Goal: Task Accomplishment & Management: Use online tool/utility

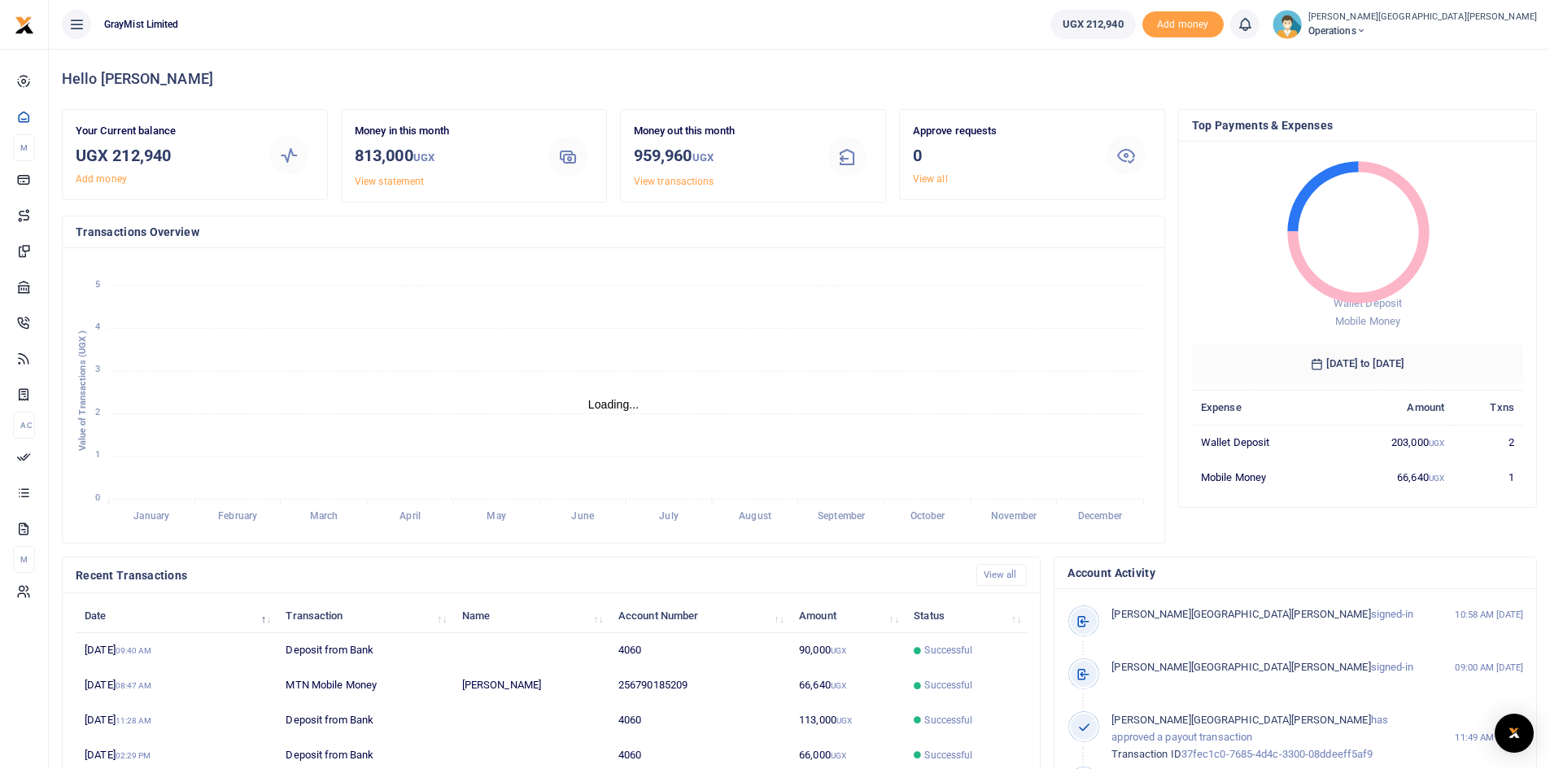
scroll to position [13, 13]
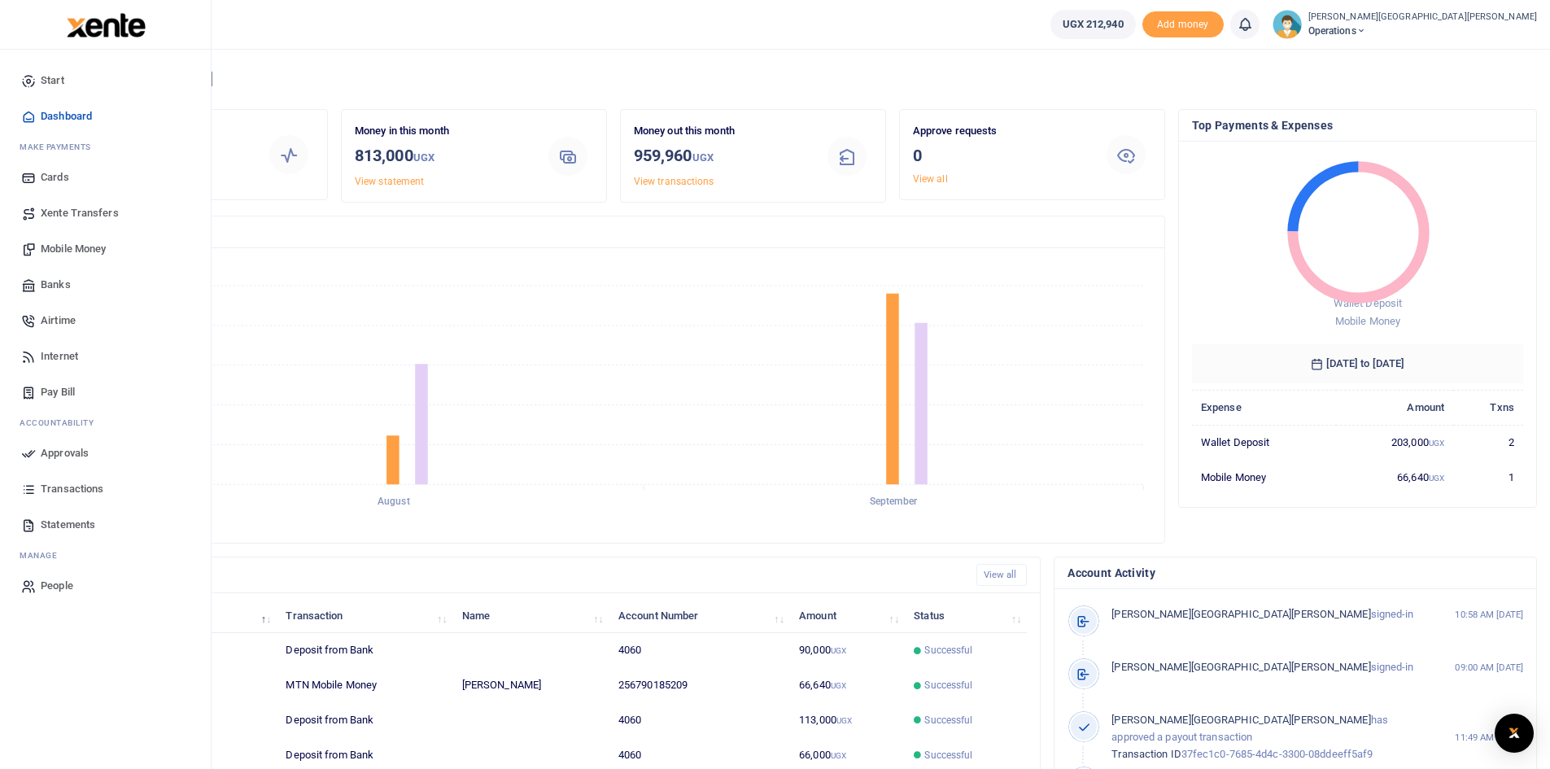
click at [84, 250] on span "Mobile Money" at bounding box center [73, 249] width 65 height 16
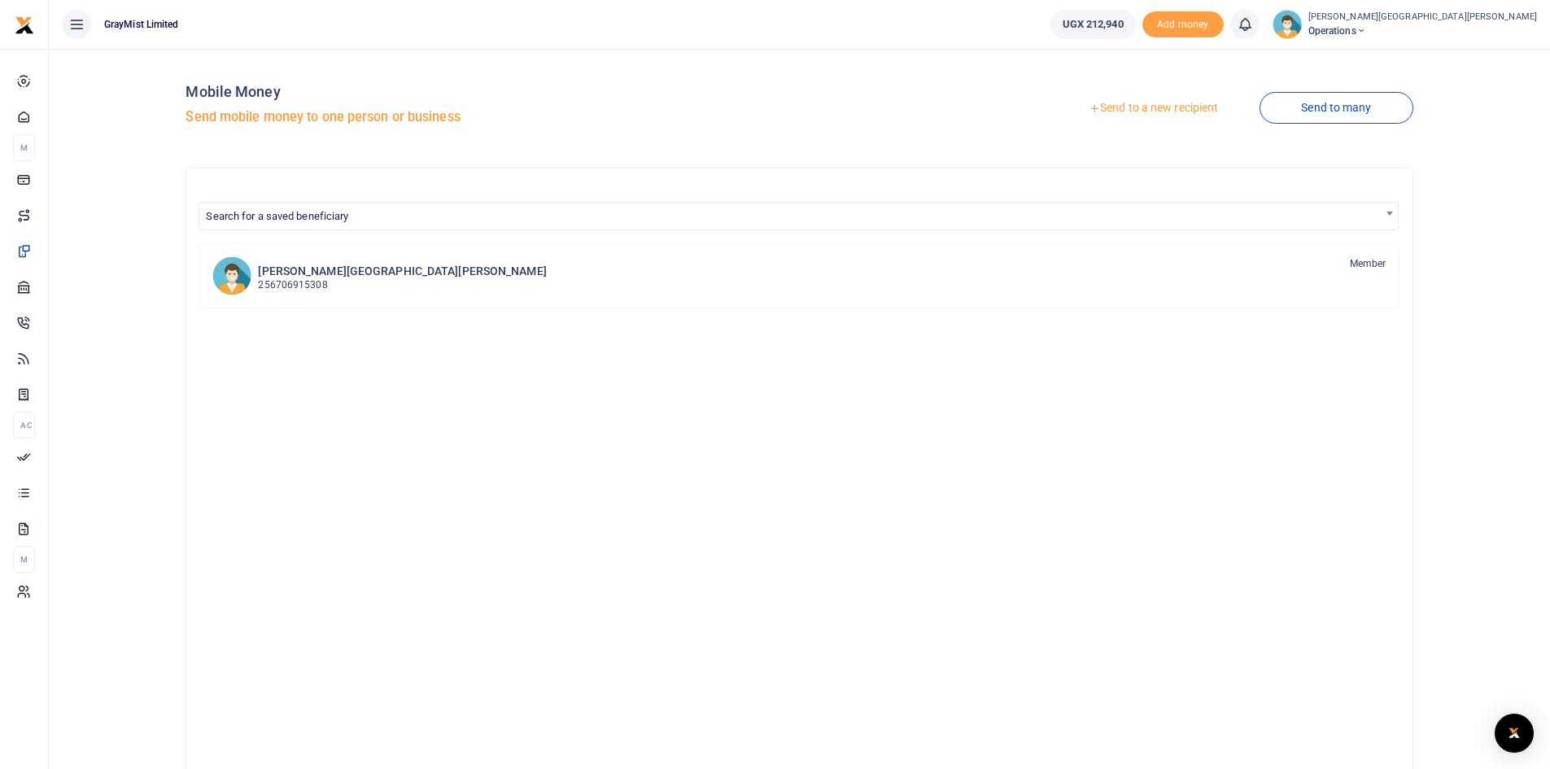
click at [1175, 104] on link "Send to a new recipient" at bounding box center [1153, 108] width 212 height 29
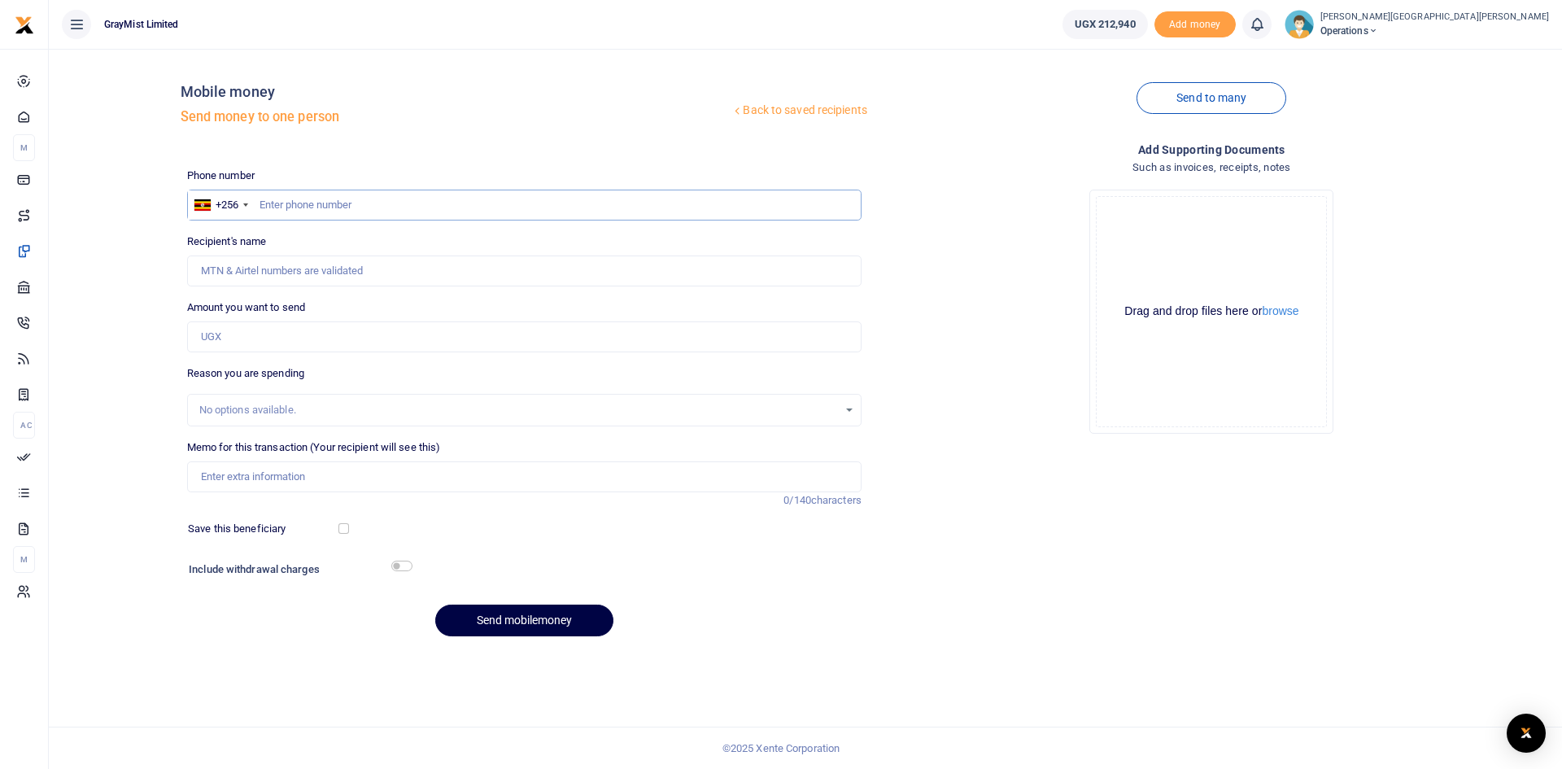
click at [297, 200] on input "text" at bounding box center [524, 205] width 674 height 31
type input "0790185209"
type input "Lean Nkwasibwe"
type input "0790185209"
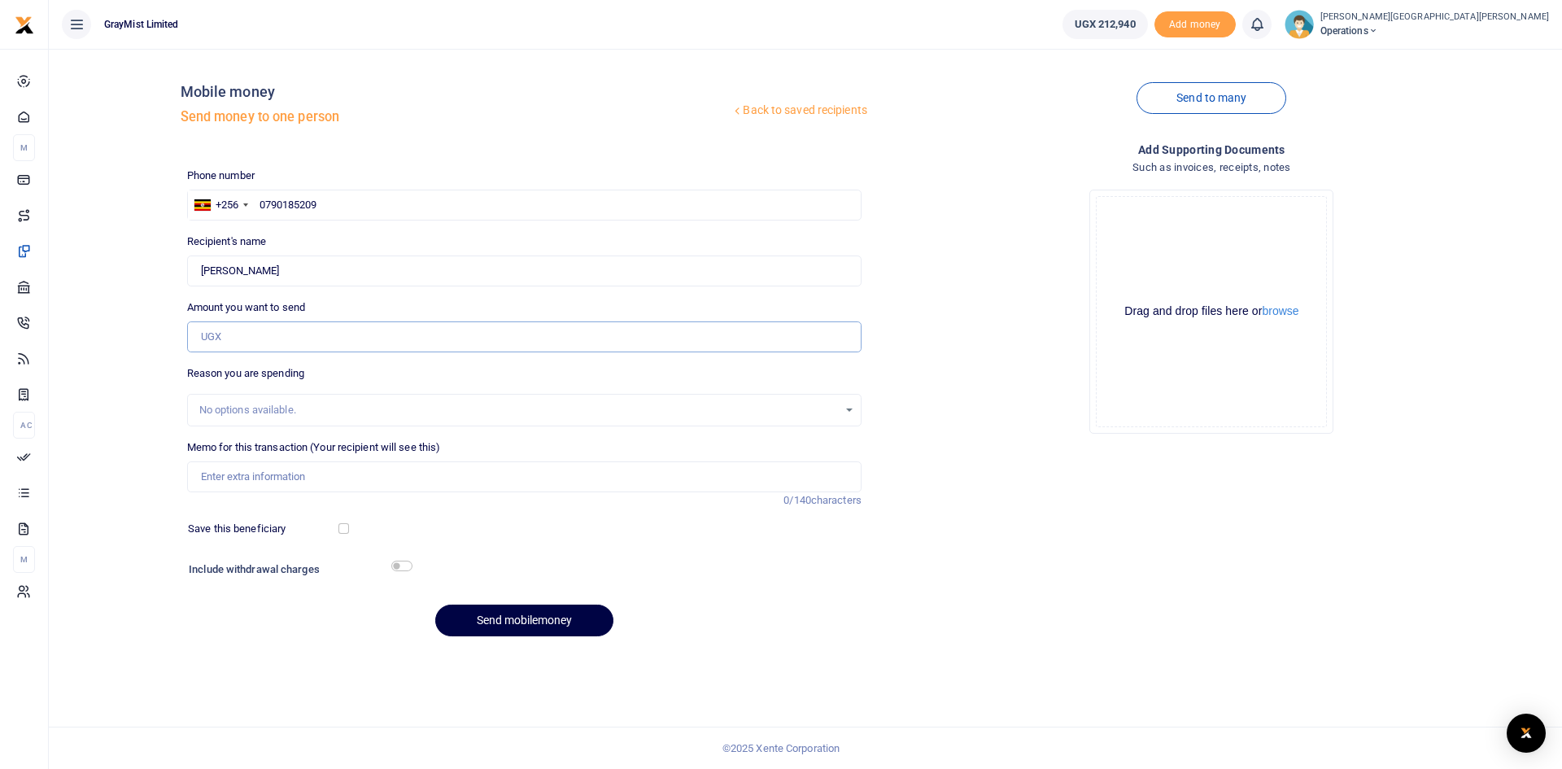
click at [292, 334] on input "Amount you want to send" at bounding box center [524, 336] width 674 height 31
type input "137,000"
click at [293, 478] on input "Memo for this transaction (Your recipient will see this)" at bounding box center [524, 476] width 674 height 31
drag, startPoint x: 337, startPoint y: 471, endPoint x: 272, endPoint y: 465, distance: 65.3
click at [268, 465] on input "WokShopping20thAug25" at bounding box center [524, 476] width 674 height 31
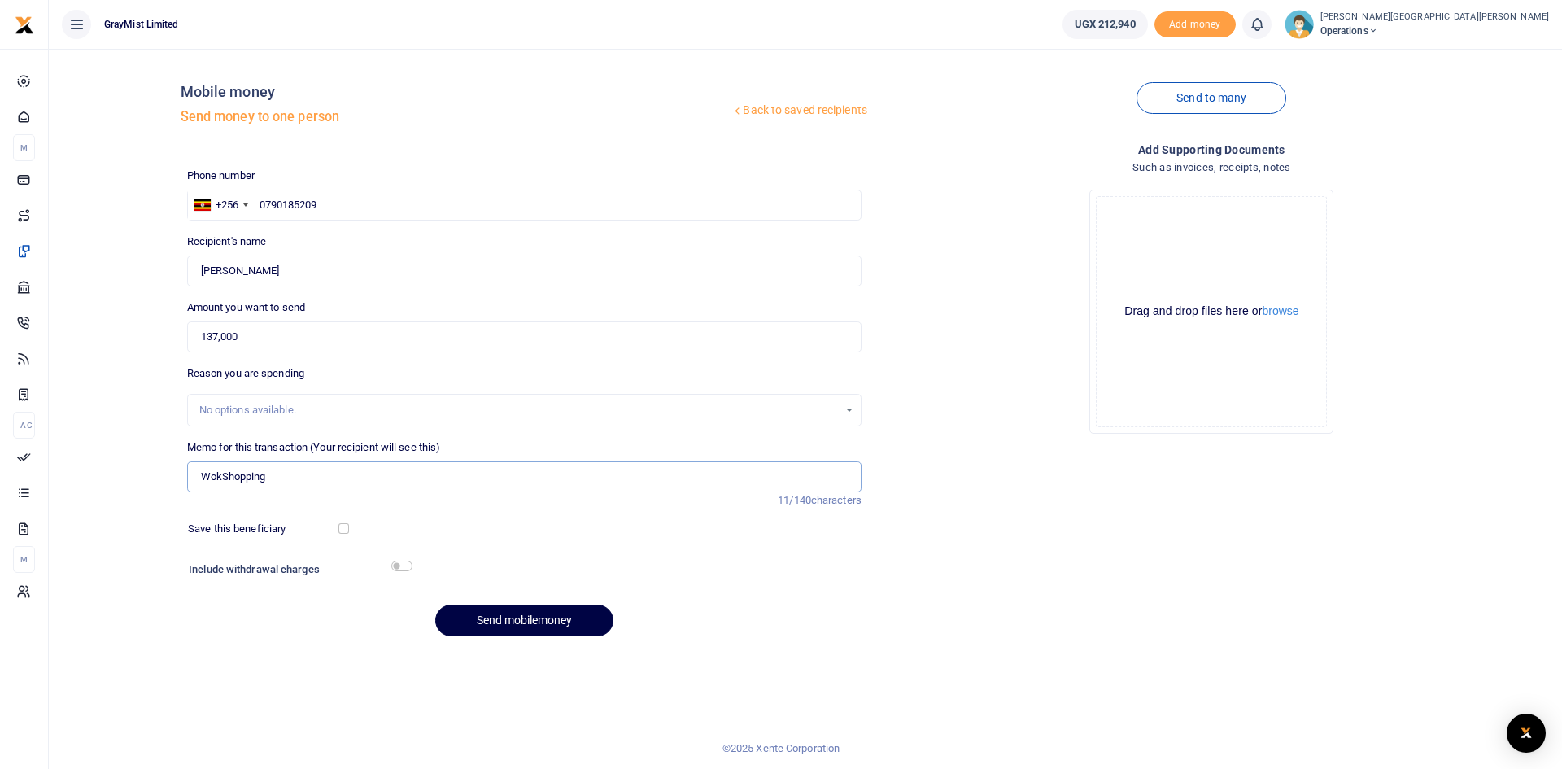
type input "WokShopping"
click at [576, 542] on div "Phone number +256 Uganda +256 0790185209 Phone is required. Recipient's name Fo…" at bounding box center [524, 409] width 687 height 482
click at [409, 566] on input "checkbox" at bounding box center [401, 566] width 21 height 11
checkbox input "true"
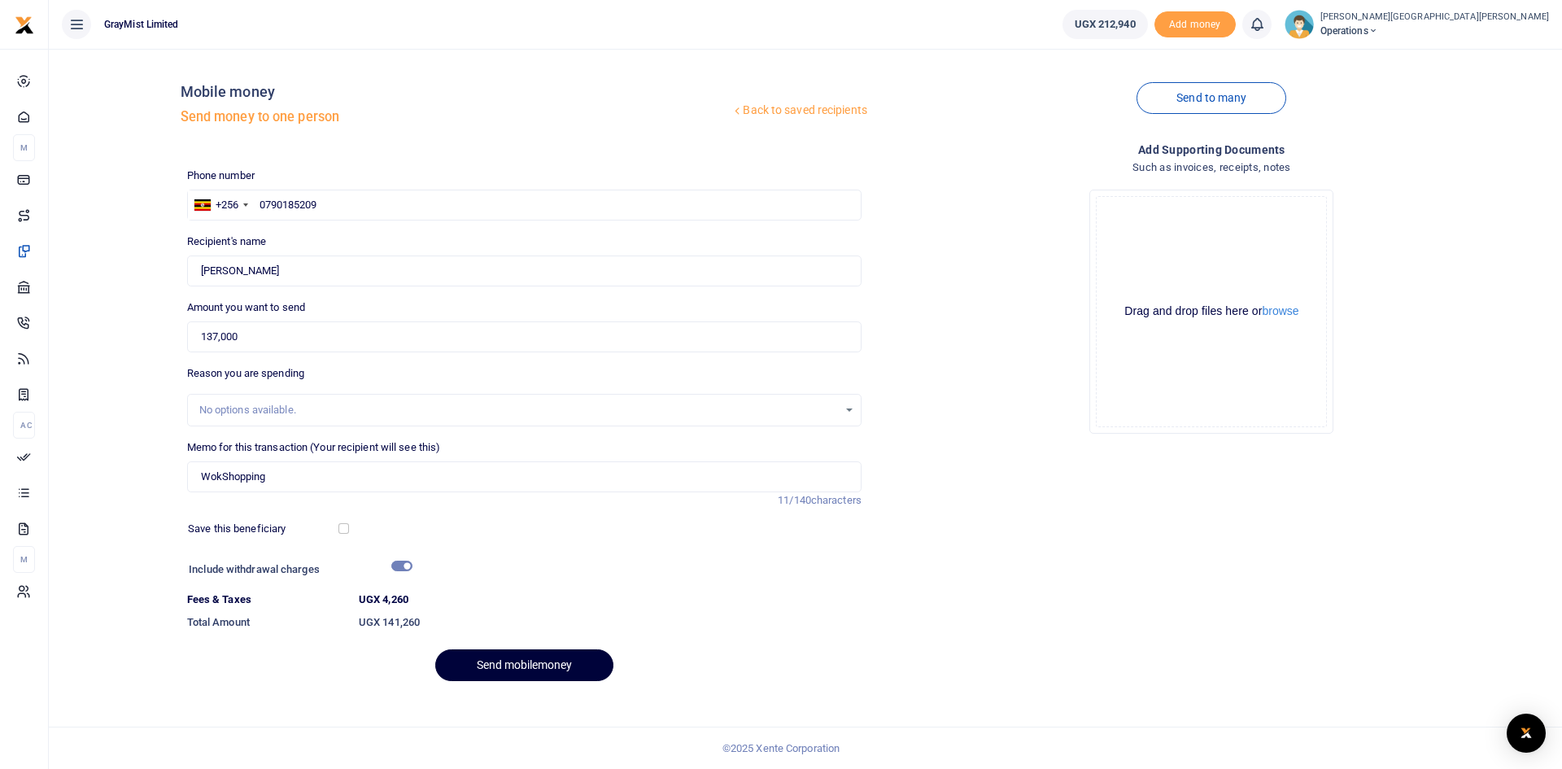
click at [539, 666] on button "Send mobilemoney" at bounding box center [524, 665] width 178 height 32
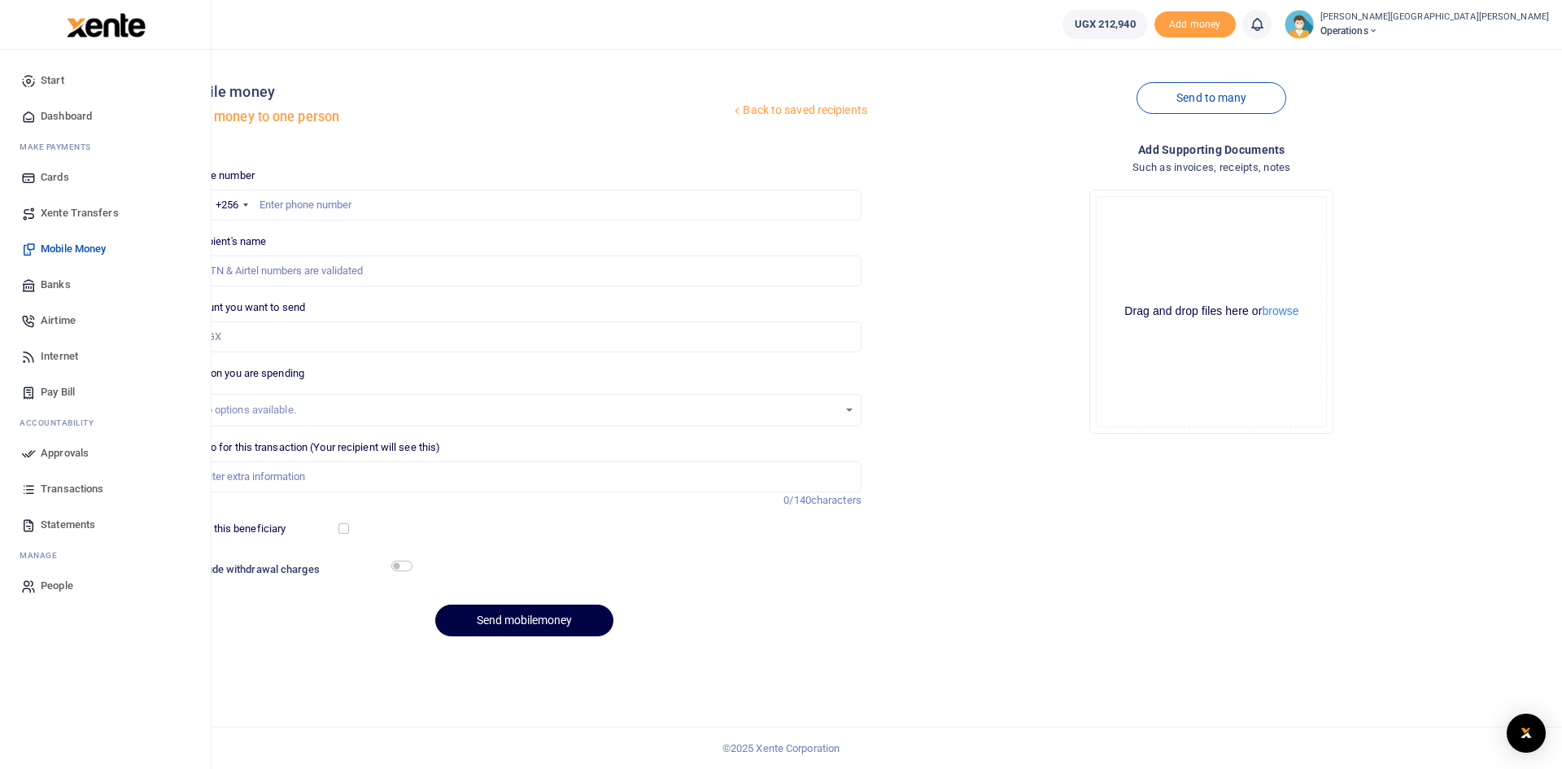
click at [61, 78] on span "Start" at bounding box center [53, 80] width 24 height 16
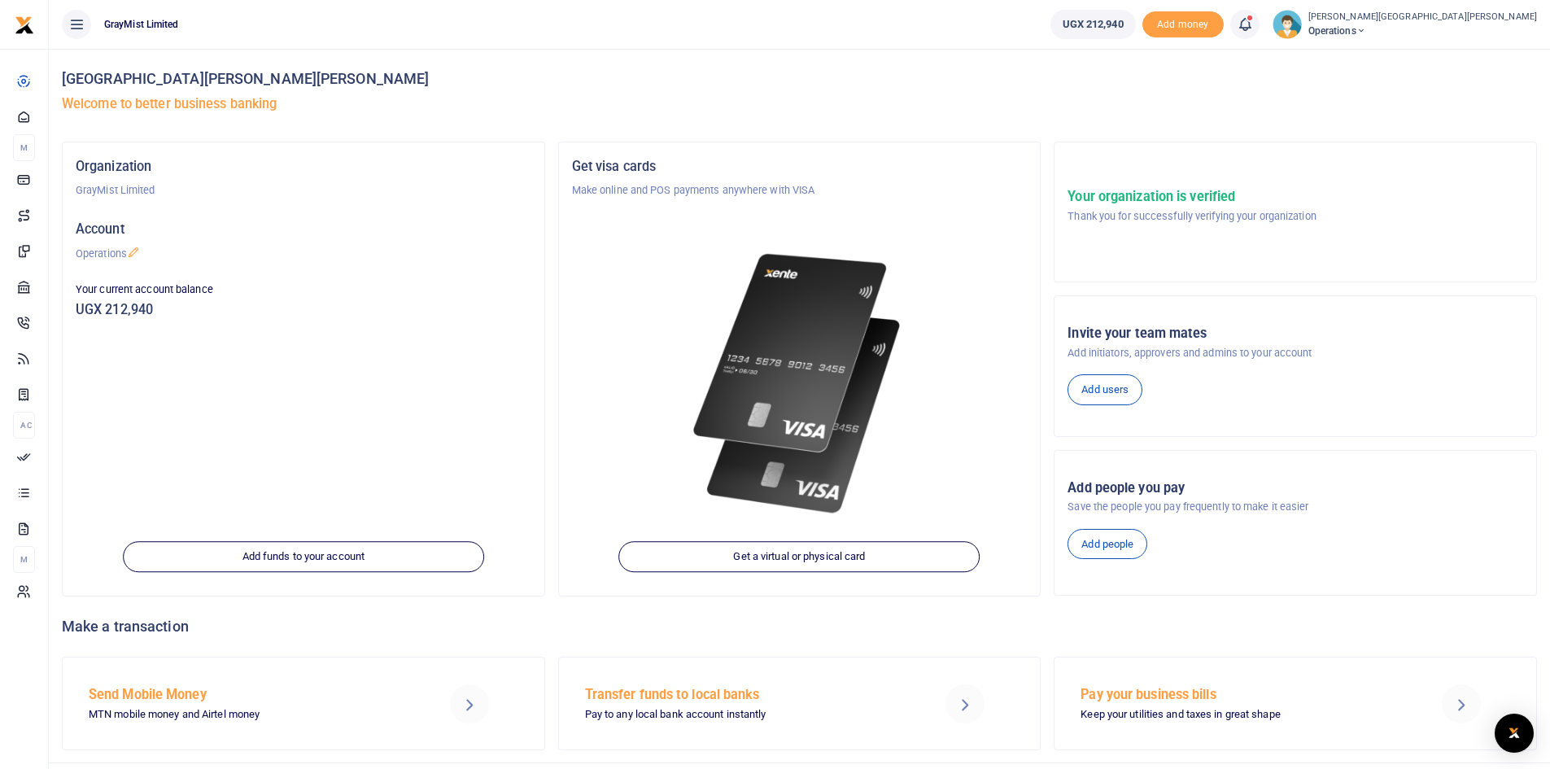
click at [1237, 23] on icon at bounding box center [1245, 24] width 16 height 18
click at [1065, 112] on h6 "Transactions to act upon" at bounding box center [1155, 107] width 181 height 13
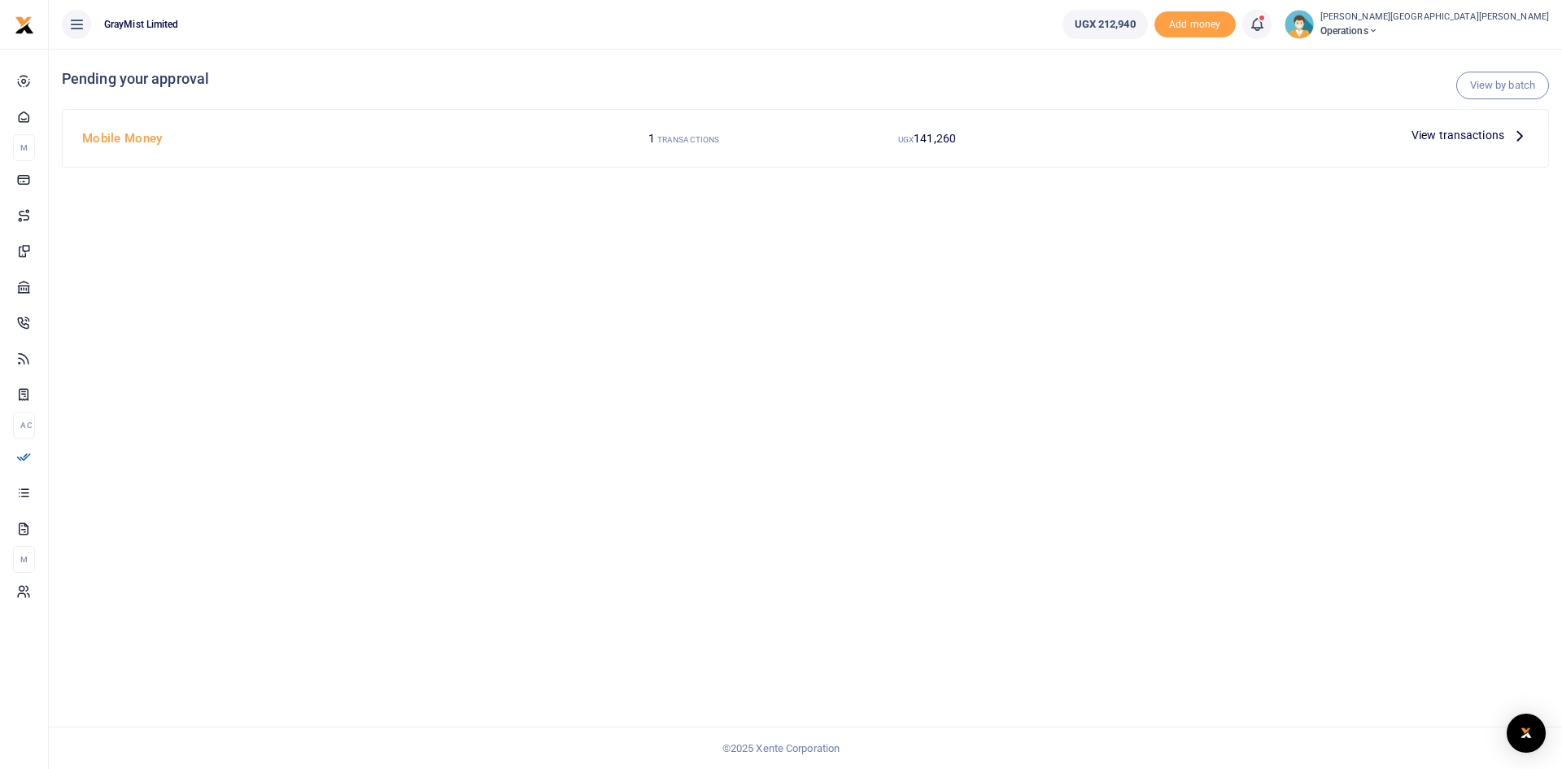
click at [1495, 129] on span "View transactions" at bounding box center [1458, 135] width 93 height 18
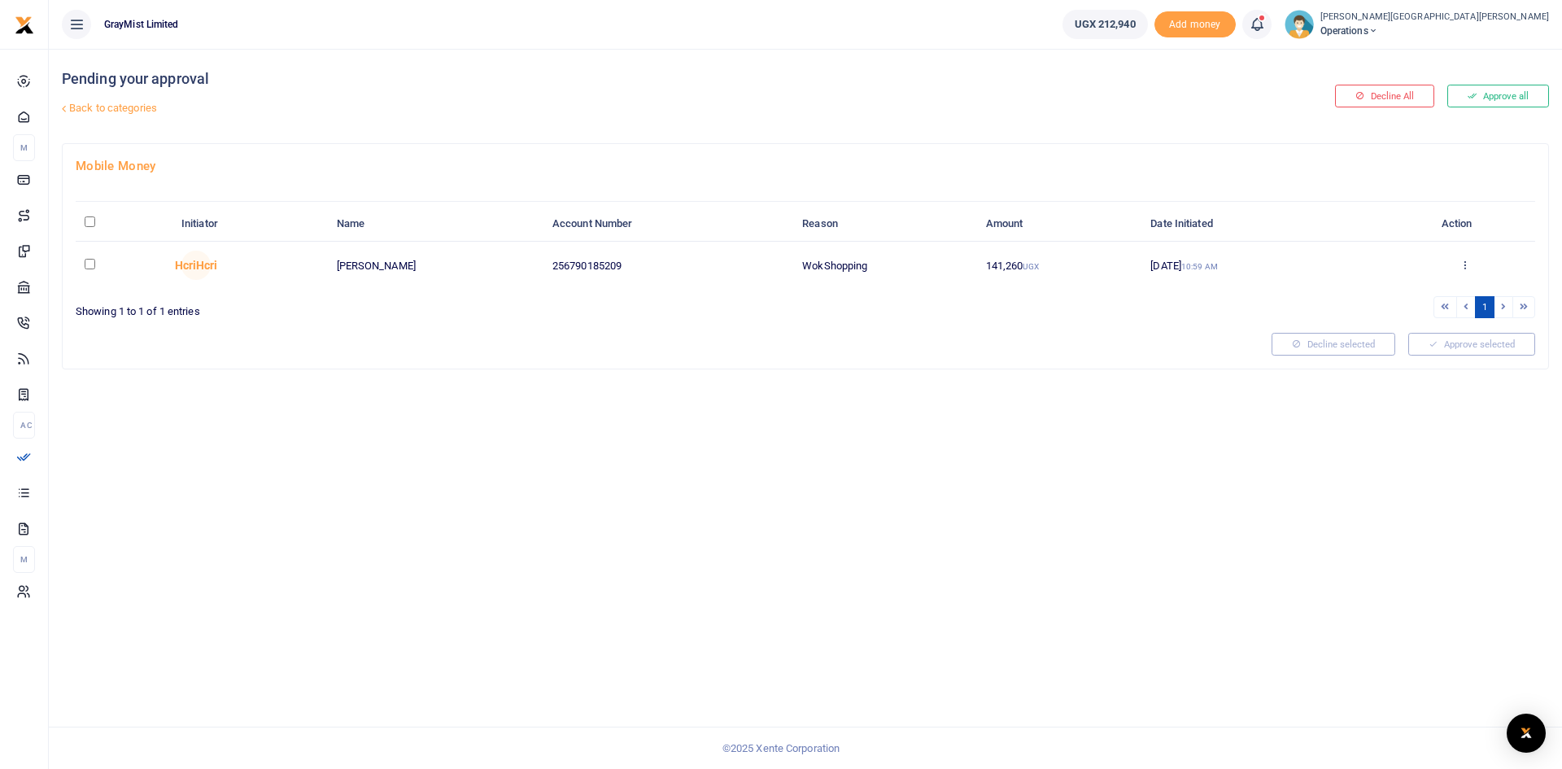
click at [86, 266] on input "checkbox" at bounding box center [90, 264] width 11 height 11
checkbox input "true"
click at [1465, 262] on icon at bounding box center [1465, 264] width 11 height 11
click at [1399, 294] on link "Approve" at bounding box center [1405, 291] width 129 height 23
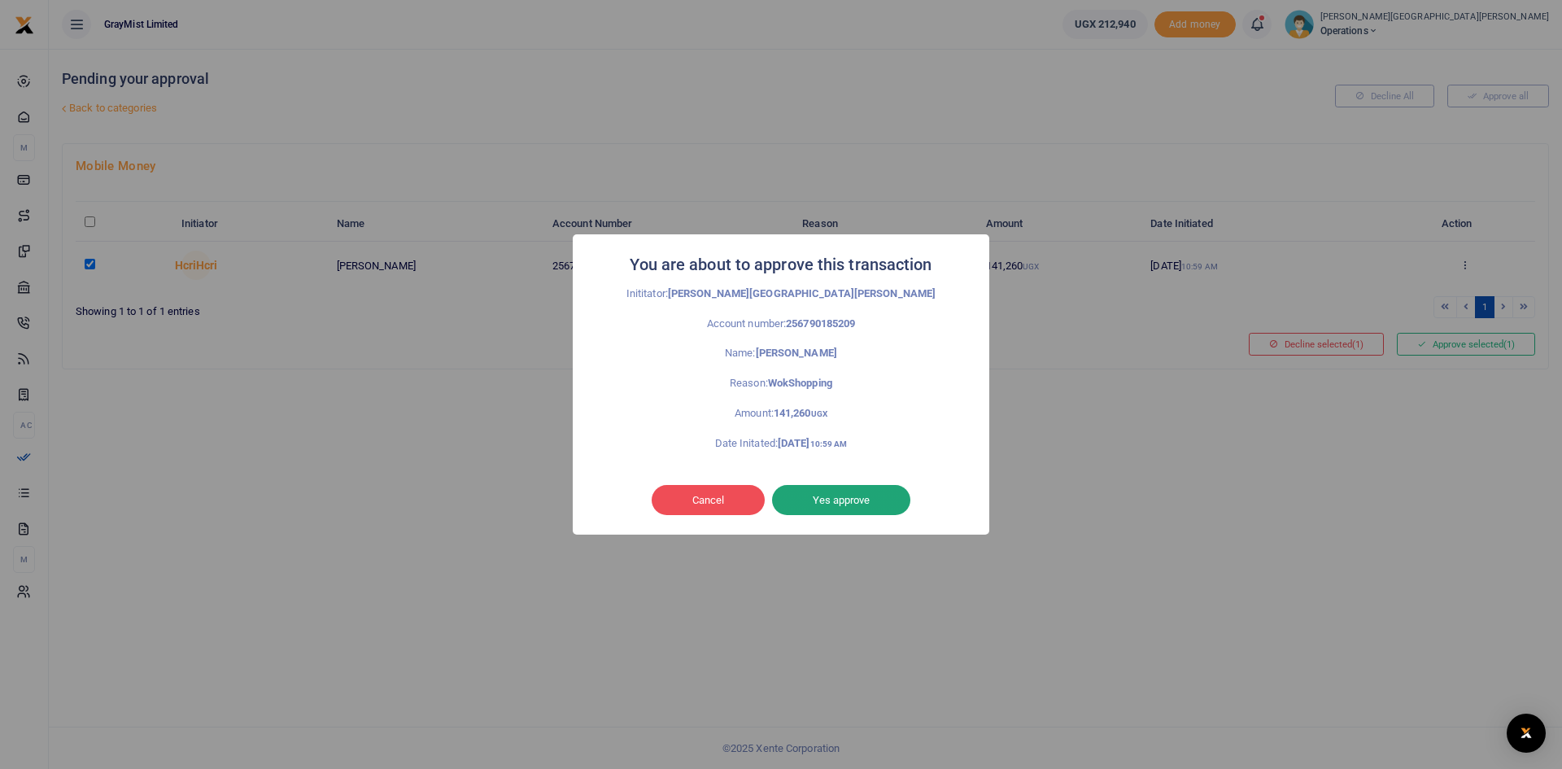
click at [839, 507] on button "Yes approve" at bounding box center [841, 500] width 138 height 31
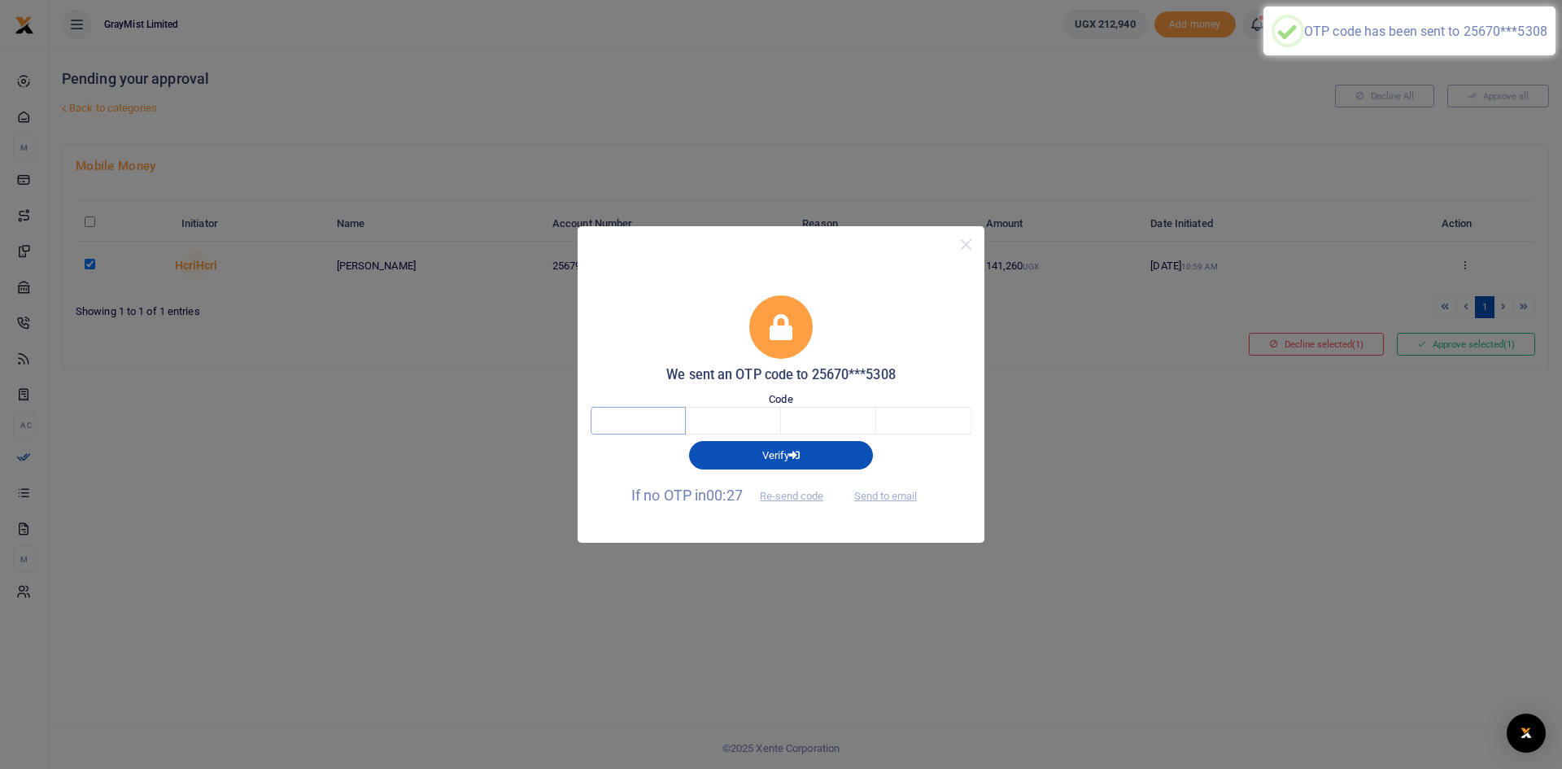
click at [662, 413] on input "text" at bounding box center [638, 421] width 95 height 28
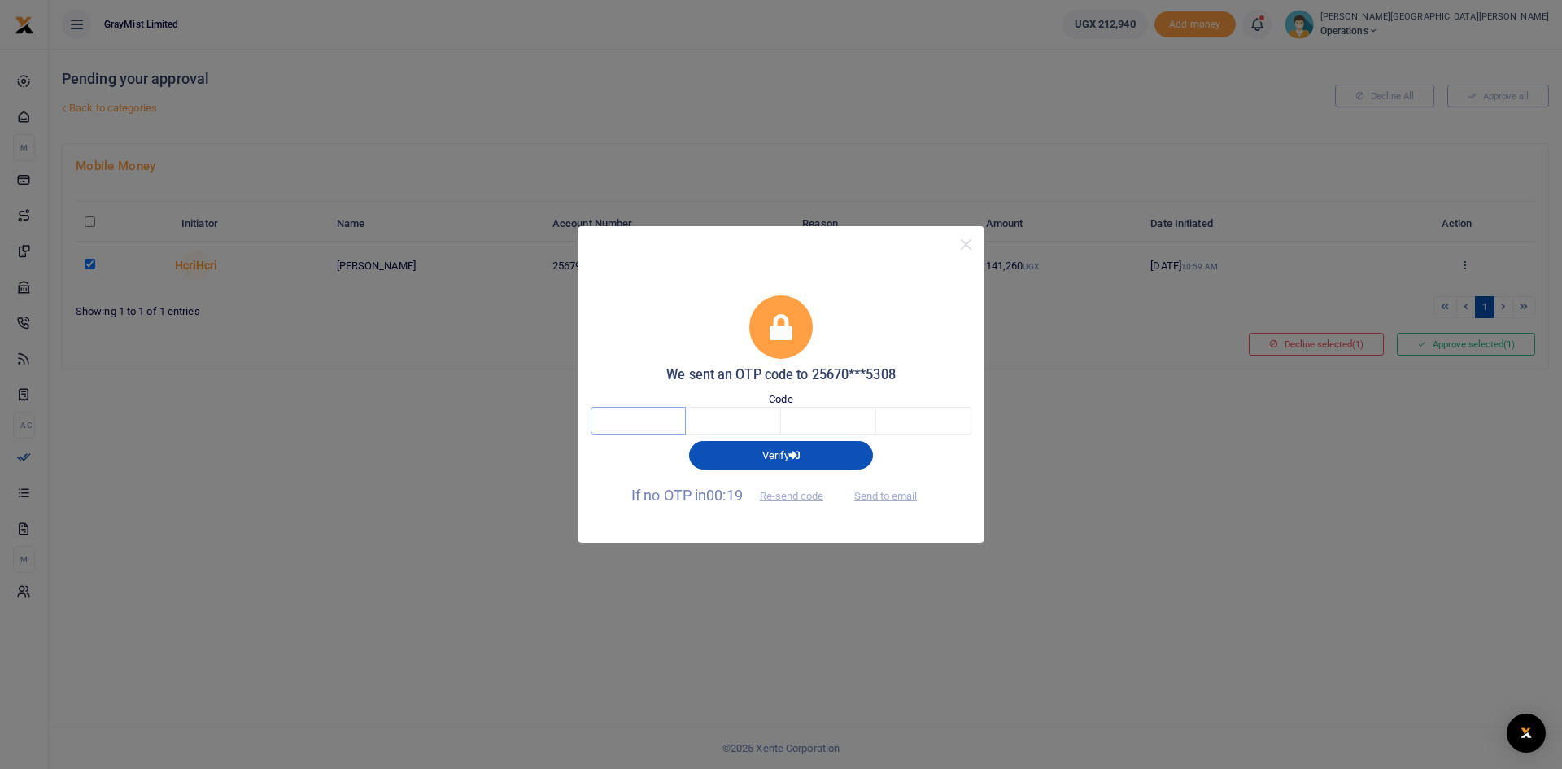
click at [658, 423] on input "text" at bounding box center [638, 421] width 95 height 28
type input "8"
type input "1"
type input "8"
type input "1"
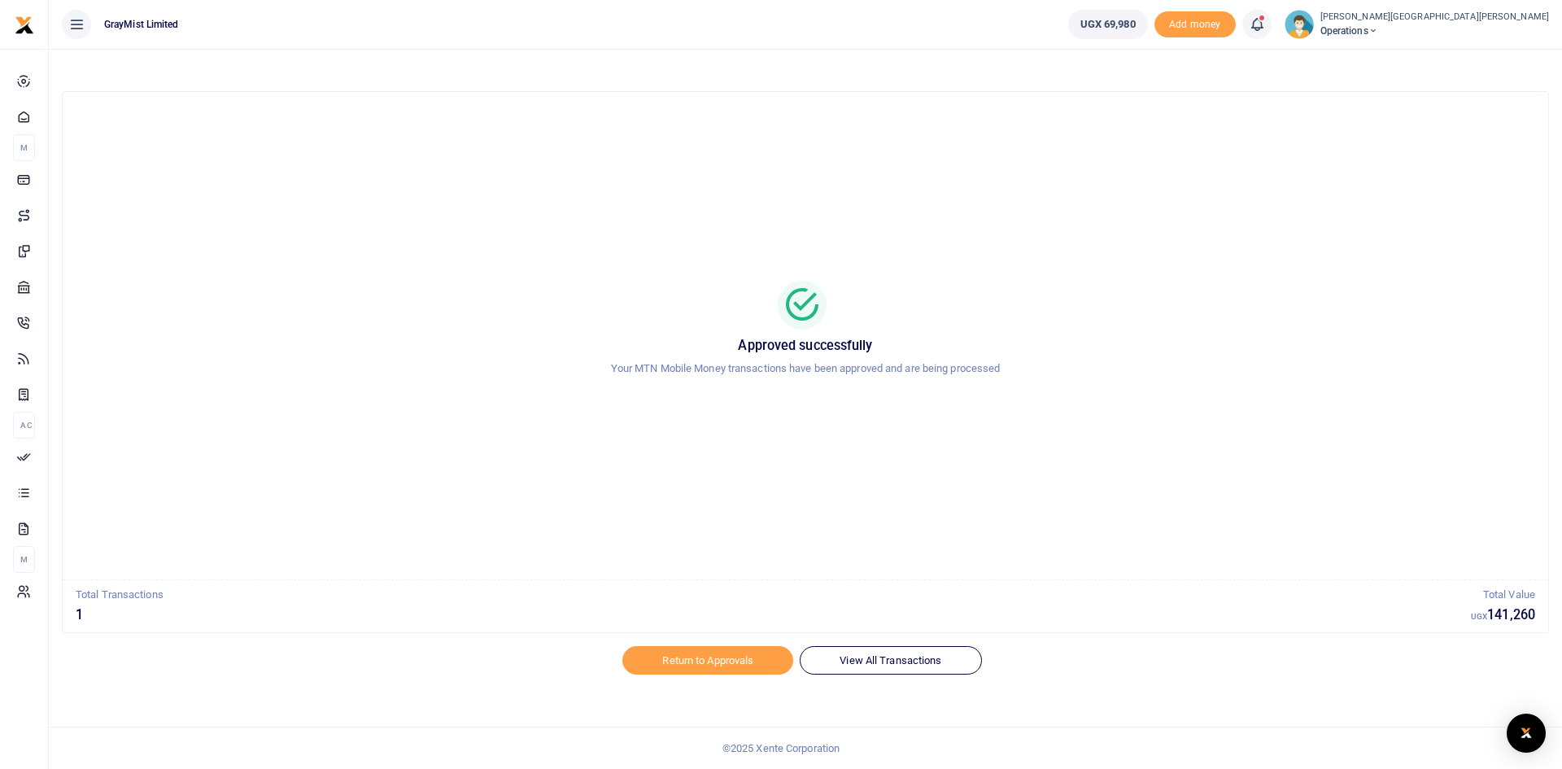
click at [1265, 24] on span at bounding box center [1265, 24] width 0 height 0
click at [1077, 109] on h6 "Transactions to act upon" at bounding box center [1167, 107] width 181 height 13
